Goal: Find specific page/section: Find specific page/section

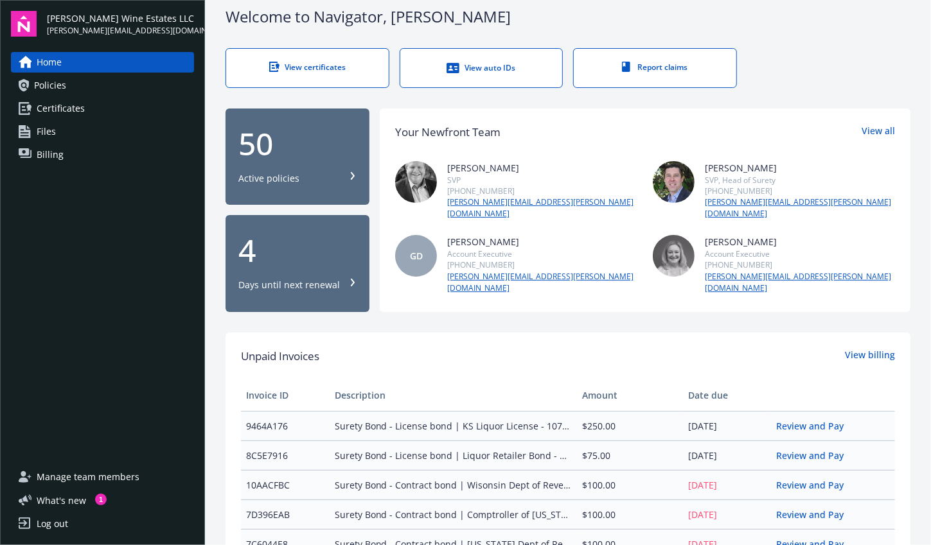
scroll to position [14, 0]
click at [349, 173] on icon at bounding box center [353, 177] width 8 height 8
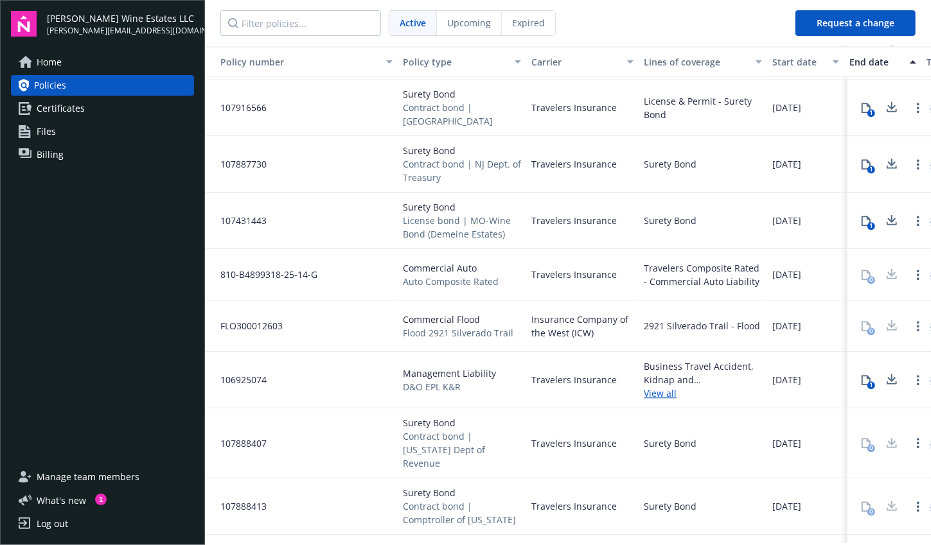
scroll to position [1698, 0]
drag, startPoint x: 700, startPoint y: 316, endPoint x: 691, endPoint y: 316, distance: 8.4
click at [692, 319] on div "2921 Silverado Trail - Flood" at bounding box center [702, 325] width 116 height 13
click at [449, 337] on div "Commercial Flood Flood 2921 Silverado Trail" at bounding box center [462, 326] width 128 height 51
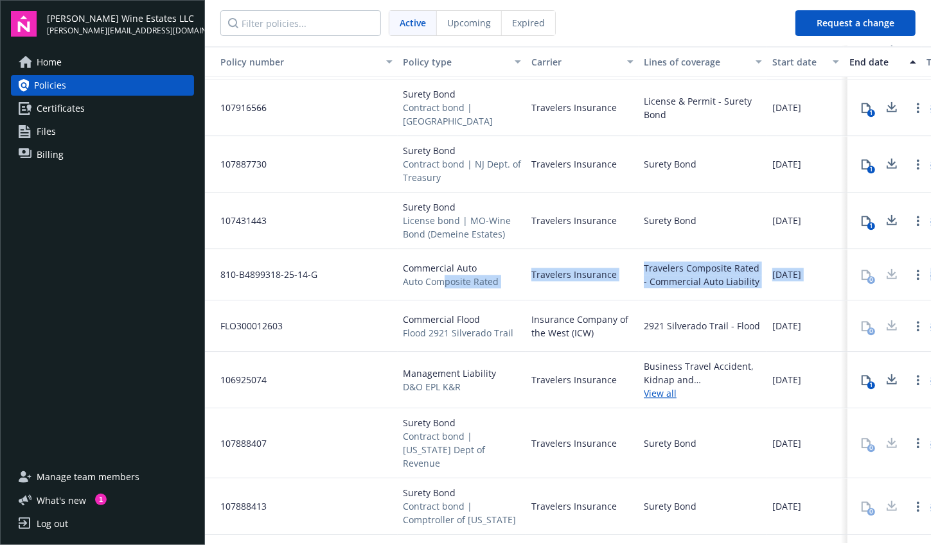
scroll to position [1698, 182]
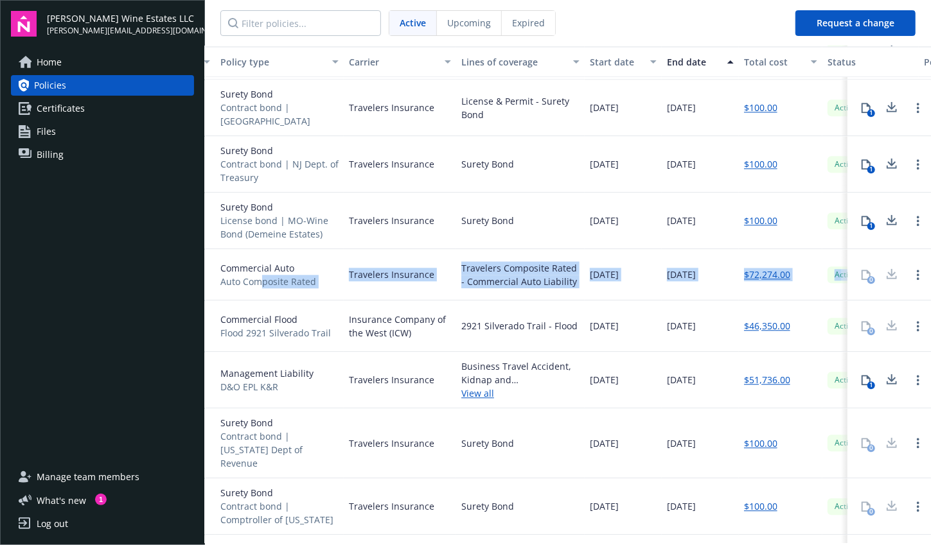
drag, startPoint x: 443, startPoint y: 271, endPoint x: 928, endPoint y: 268, distance: 485.0
click at [928, 268] on div "Policy number Policy type Carrier Lines of coverage Start date End date Total c…" at bounding box center [568, 294] width 726 height 497
click at [739, 285] on div "$72,274.00" at bounding box center [781, 274] width 84 height 51
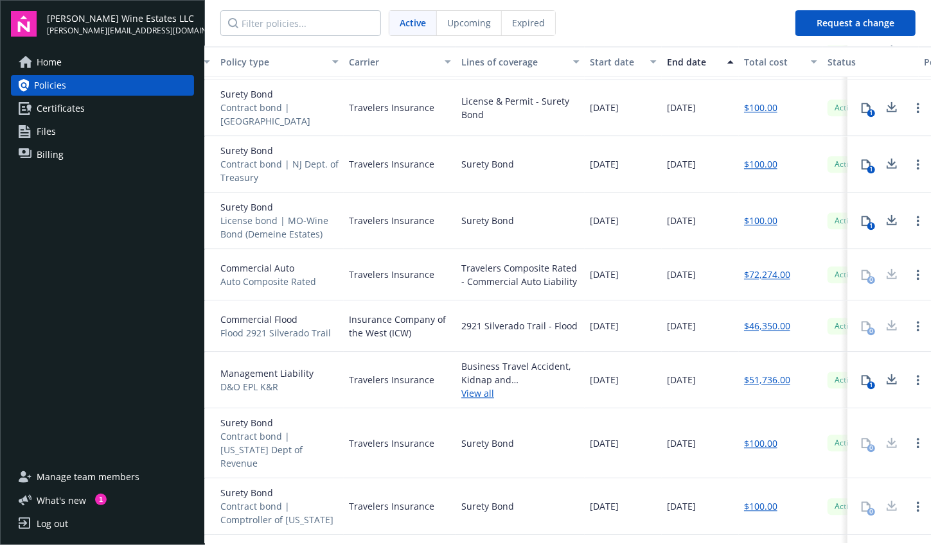
scroll to position [1698, 343]
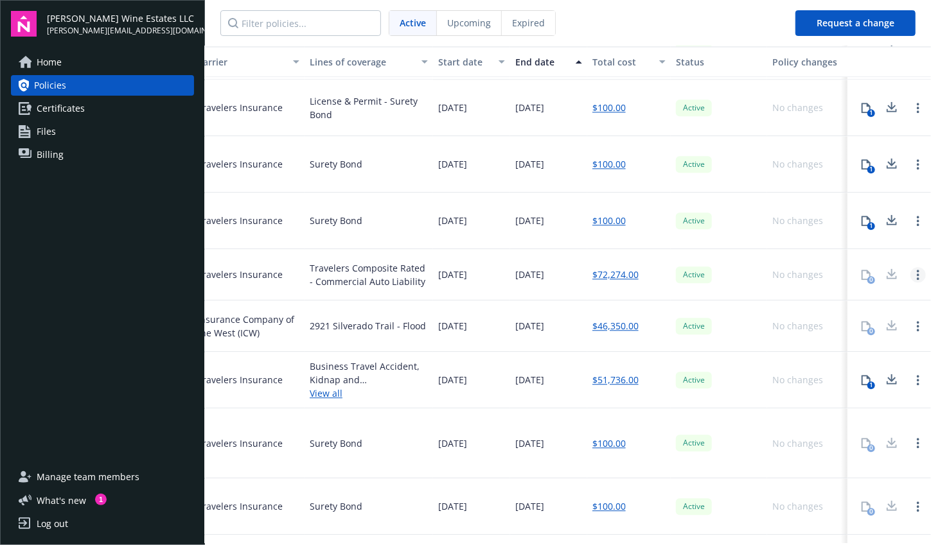
click at [910, 267] on link "Open options" at bounding box center [917, 274] width 15 height 15
click at [37, 126] on span "Files" at bounding box center [46, 131] width 19 height 21
